Goal: Information Seeking & Learning: Find specific fact

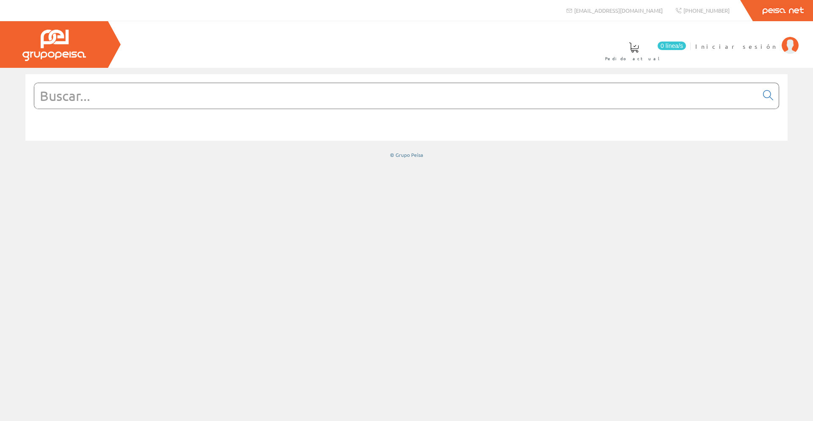
click at [71, 47] on img at bounding box center [54, 45] width 64 height 31
click at [204, 106] on input "text" at bounding box center [396, 95] width 724 height 25
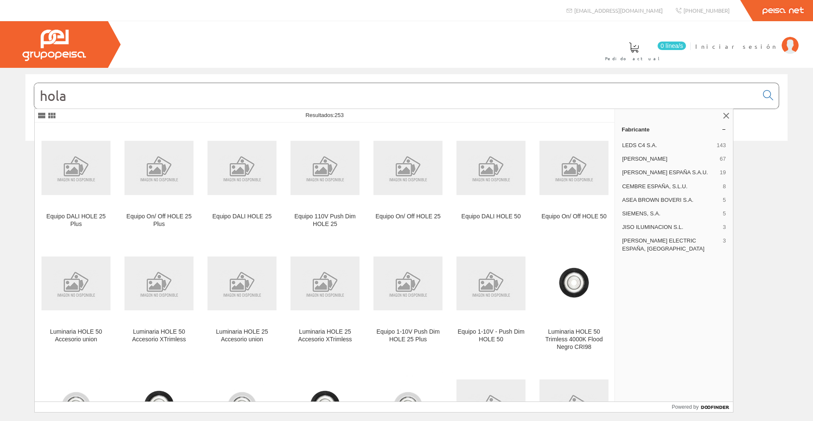
type input "hola"
click at [105, 38] on div at bounding box center [54, 44] width 108 height 47
